Goal: Task Accomplishment & Management: Manage account settings

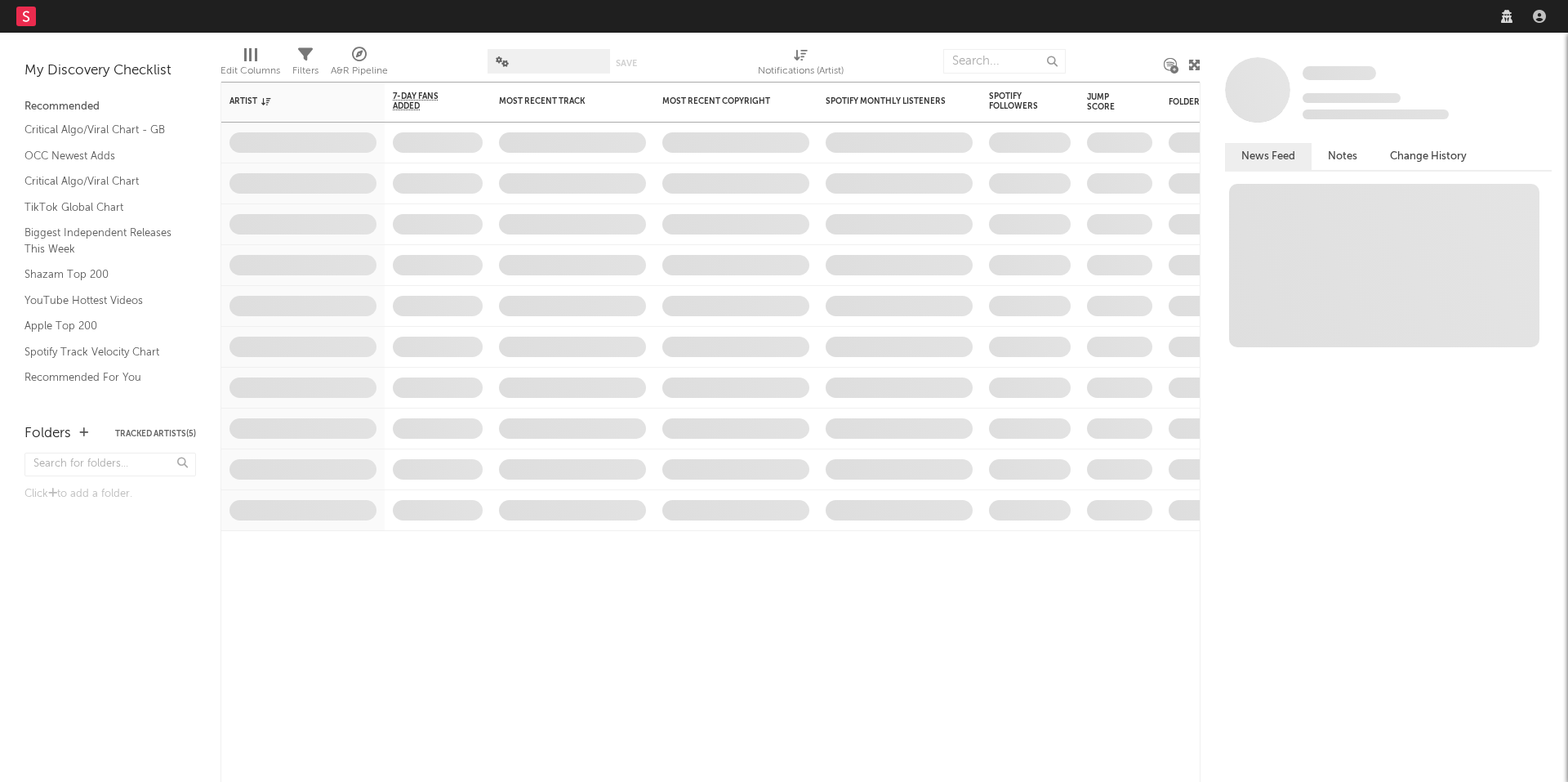
click at [1542, 14] on icon "button" at bounding box center [1540, 16] width 13 height 13
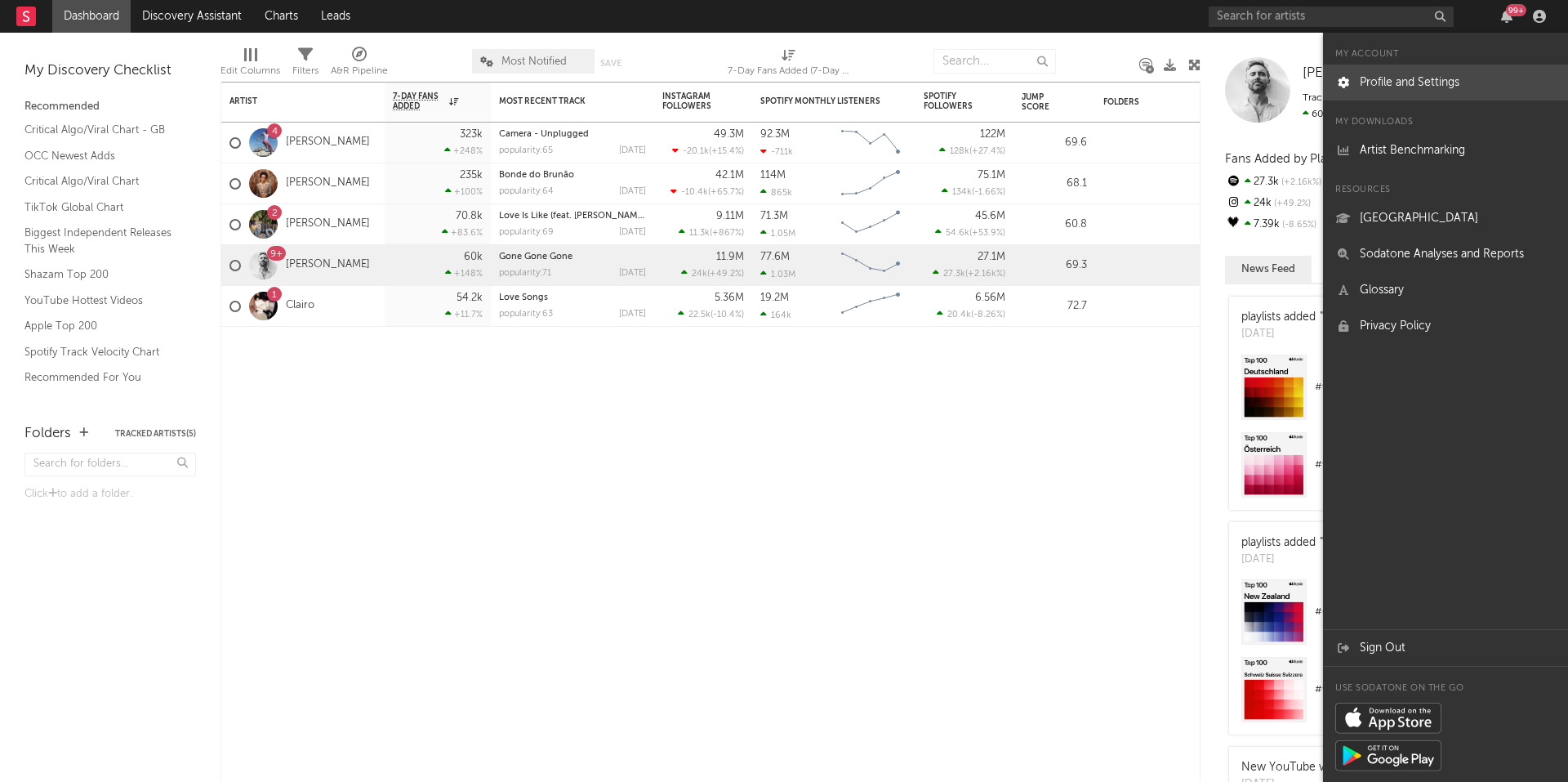
click at [1412, 88] on link "Profile and Settings" at bounding box center [1445, 82] width 245 height 36
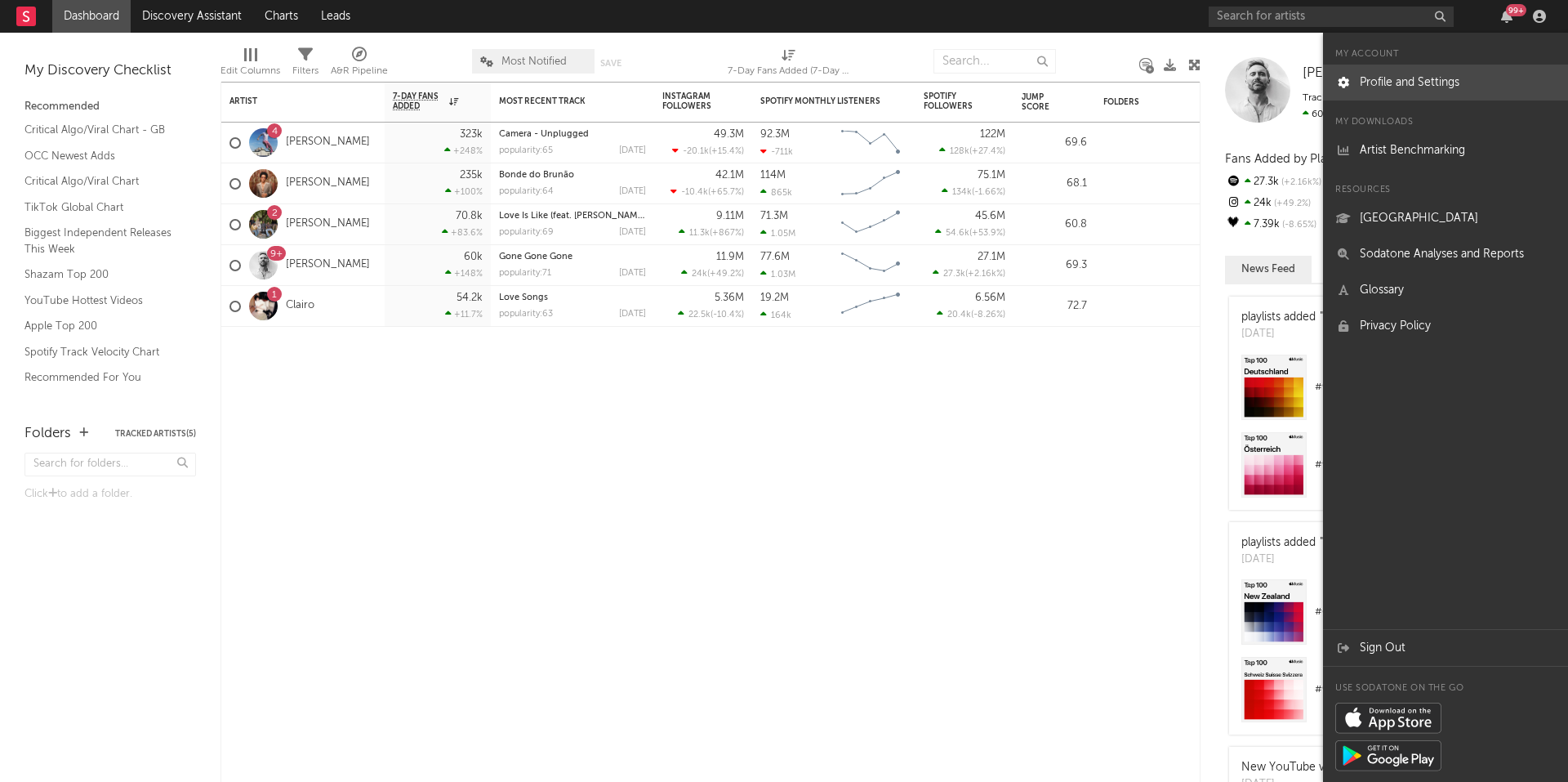
select select "recorded_music"
select select "other"
